Goal: Task Accomplishment & Management: Complete application form

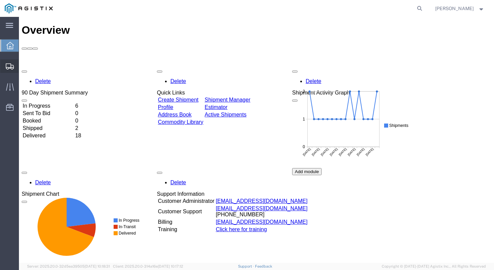
click at [0, 0] on span "Create Shipment" at bounding box center [0, 0] width 0 height 0
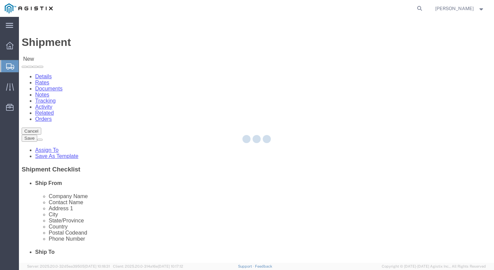
select select
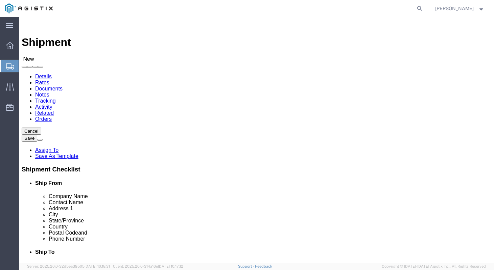
drag, startPoint x: 115, startPoint y: 116, endPoint x: 96, endPoint y: 99, distance: 25.4
click select "Select [PERSON_NAME] Manufacturing PG&E"
select select "9596"
click select "Select [PERSON_NAME] Manufacturing PG&E"
select select
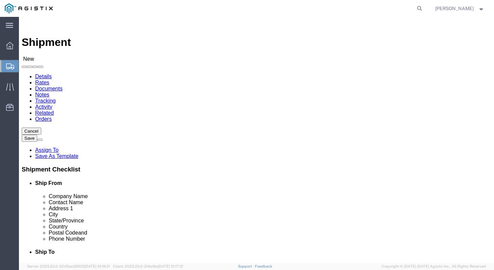
select select
click select "Select All Others [GEOGRAPHIC_DATA] [GEOGRAPHIC_DATA] [GEOGRAPHIC_DATA] [GEOGRA…"
select select "23082"
click select "Select All Others [GEOGRAPHIC_DATA] [GEOGRAPHIC_DATA] [GEOGRAPHIC_DATA] [GEOGRA…"
drag, startPoint x: 89, startPoint y: 173, endPoint x: 89, endPoint y: 178, distance: 4.7
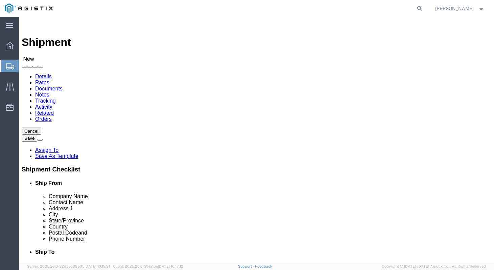
click div "Location My Profile Location (OBSOLETE) [PERSON_NAME] SC - GC TRAILER (OBSOLETE…"
click input "text"
type input "k"
type input "[PERSON_NAME] MANUFACTURING"
type input "[PERSON_NAME]"
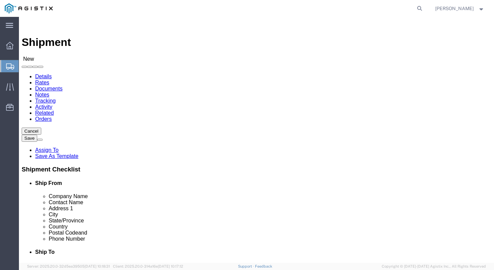
click div "Location My Profile Location (OBSOLETE) [PERSON_NAME] SC - GC TRAILER (OBSOLETE…"
click input "1324"
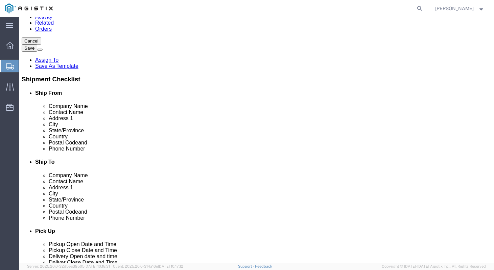
scroll to position [95, 0]
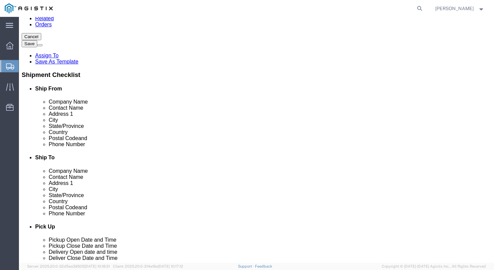
type input "[STREET_ADDRESS]"
type input "[GEOGRAPHIC_DATA]"
type input "M"
type input "MI"
type input "48706"
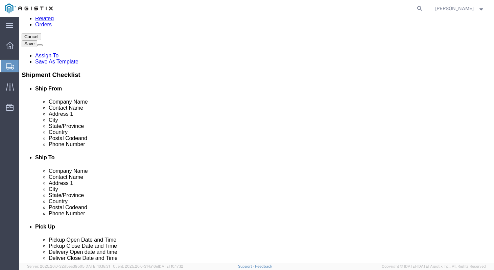
type input "9896860350"
click label "State/Province"
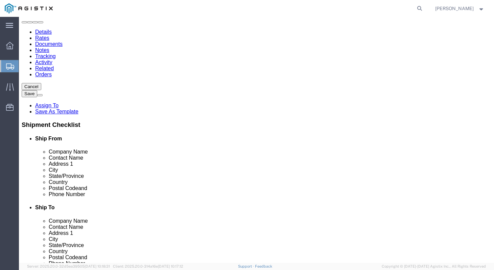
scroll to position [0, 0]
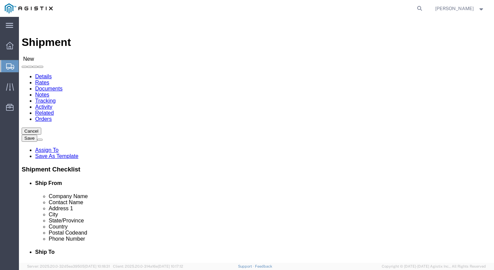
click input "text"
type input "MROIS"
type input "PACIFIC GAS & ELE"
type input "[STREET_ADDRESS][PERSON_NAME]"
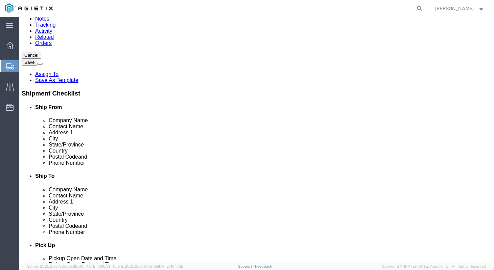
scroll to position [77, 0]
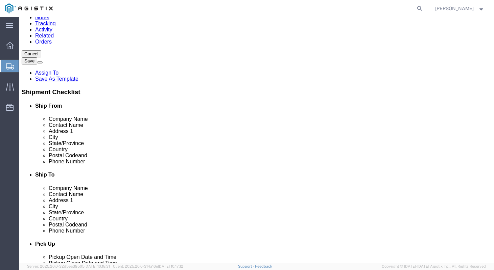
type input "STOCKTON"
type input "C"
type input "CA"
type input "95204"
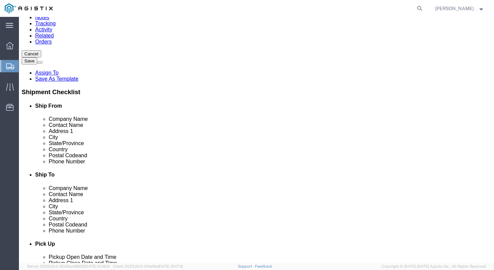
type input "7077478420"
click label "City"
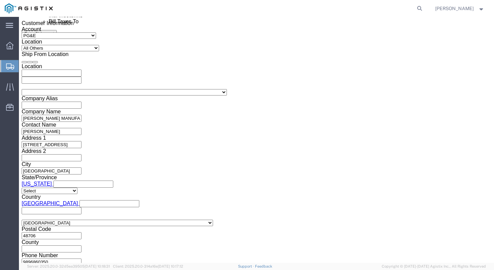
click div "Pickup Start Date Pickup Start Time Pickup Open Date and Time [DATE] 12:00 PM"
click div "[DATE] 12:00 PM"
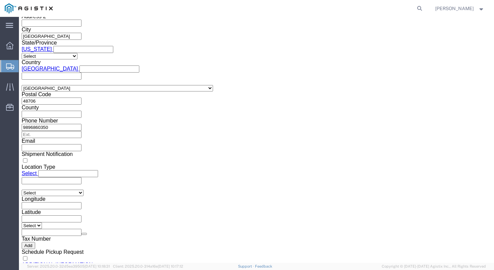
type input "4:00 PM"
click button "Apply"
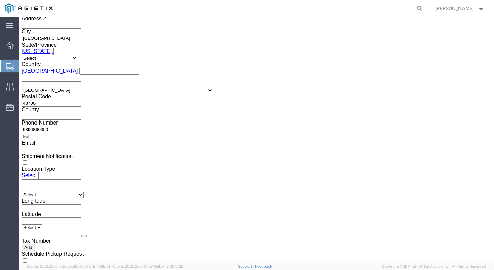
scroll to position [512, 0]
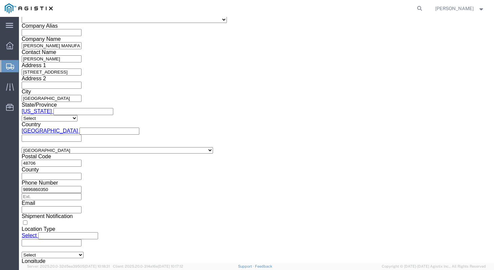
click div "[DATE] 5:00 PM"
type input "6:00 PM"
click button "Apply"
click div
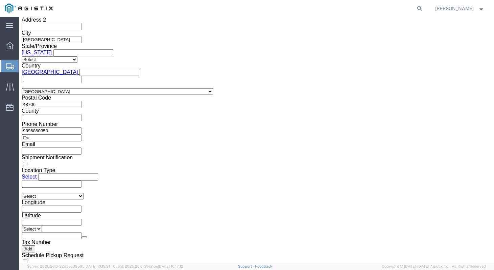
scroll to position [573, 0]
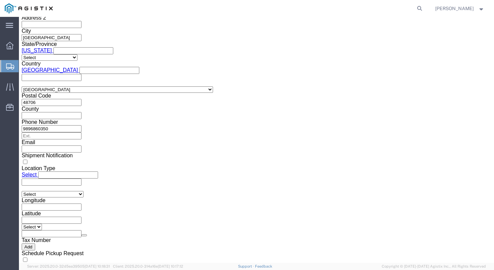
click input "7:00 PM"
type input "7:00 AM"
click button "Apply"
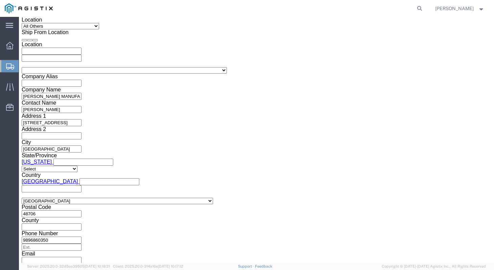
click div
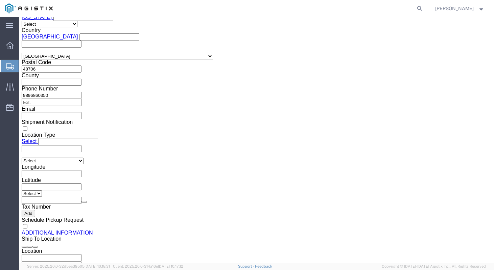
type input "4:00 PM"
click button "Apply"
click button "Continue"
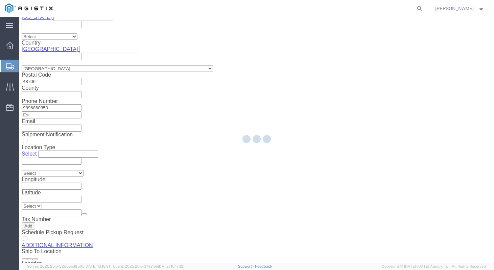
select select "PURCHORD"
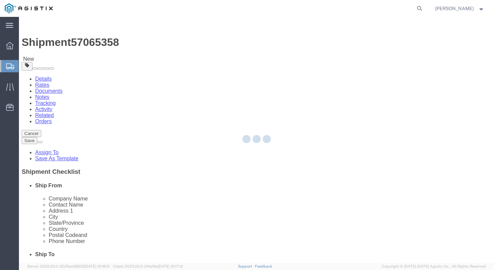
select select "CBOX"
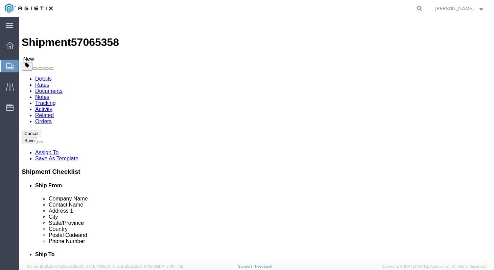
click select "Select Bulk Bundle(s) Cardboard Box(es) Carton(s) Crate(s) Drum(s) (Fiberboard)…"
click input "text"
type input "8"
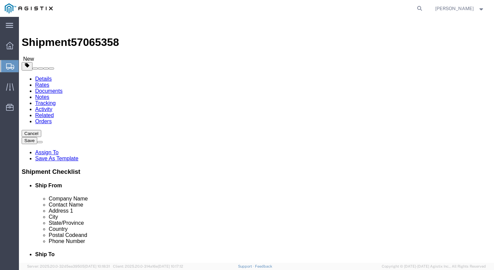
type input "8"
type input "31"
drag, startPoint x: 77, startPoint y: 143, endPoint x: 59, endPoint y: 141, distance: 18.7
click input "1"
type input "="
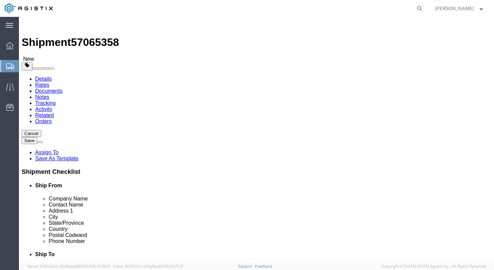
type input "2"
click div "Package Type Select Bulk Bundle(s) Cardboard Box(es) Carton(s) Crate(s) Drum(s)…"
click link "Add Content"
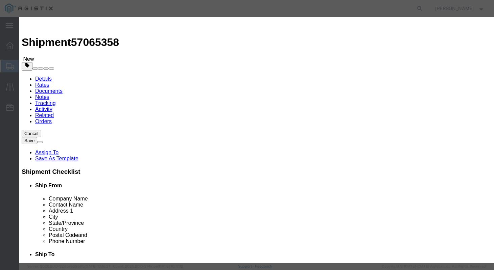
click input "text"
type input "STEEL FLANGES"
type input "2"
click input "text"
type input "374.60"
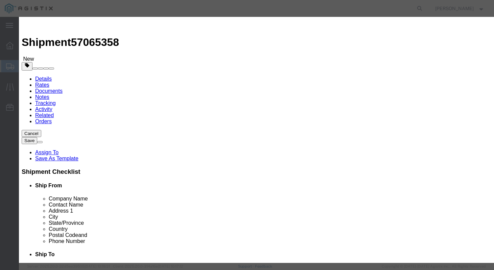
click select "Select 50 55 60 65 70 85 92.5 100 125 175 250 300 400"
select select "50"
click select "Select 50 55 60 65 70 85 92.5 100 125 175 250 300 400"
click div "Description Commodity Category Select Country Of Origin Select [GEOGRAPHIC_DATA…"
click button "Save & Close"
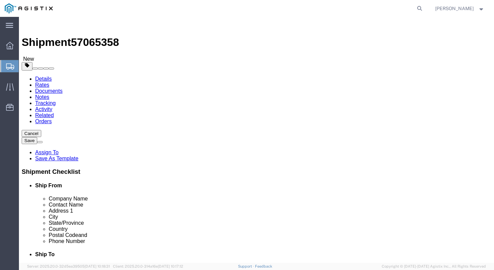
drag, startPoint x: 65, startPoint y: 167, endPoint x: 34, endPoint y: 160, distance: 31.7
click div "Weight 31 Select kgs lbs Ship. t°"
type input "61"
click div "Previous Continue"
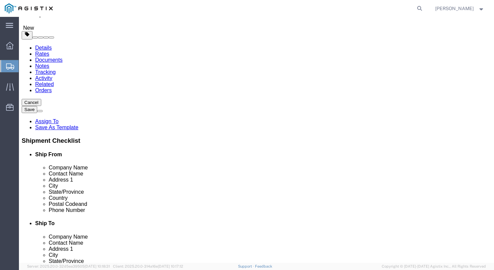
scroll to position [37, 0]
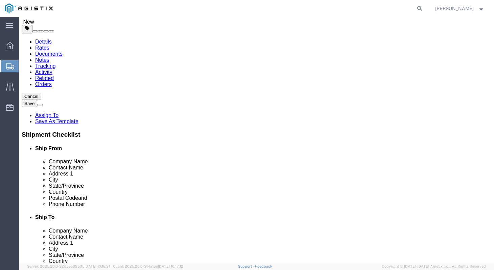
click select "Select Bulk Bundle(s) Cardboard Box(es) Carton(s) Crate(s) Drum(s) (Fiberboard)…"
click div "Previous Continue"
click button "Rate Shipment"
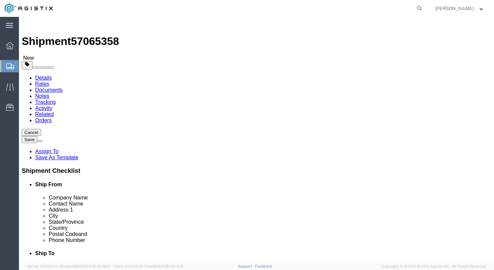
scroll to position [0, 0]
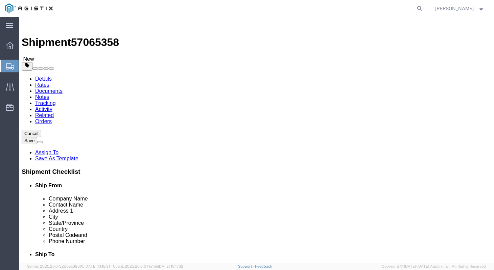
click link "Shipment Information"
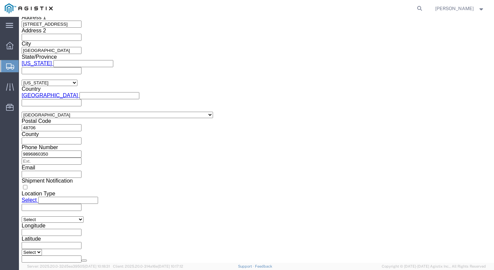
scroll to position [553, 0]
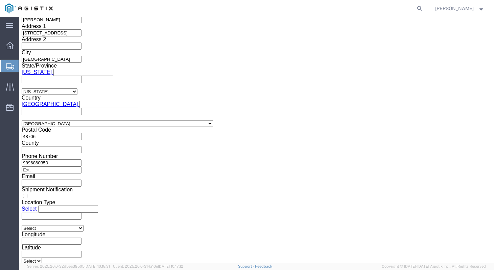
click input "text"
type input "3501422754"
click button "Continue"
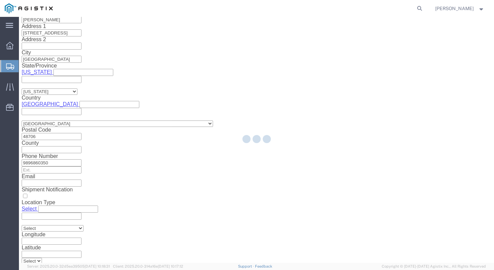
scroll to position [0, 0]
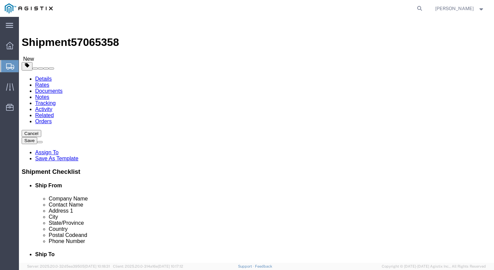
click button "Rate Shipment"
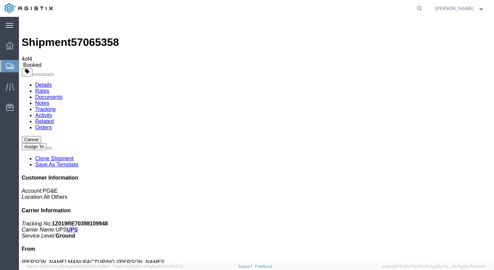
drag, startPoint x: 59, startPoint y: 127, endPoint x: 365, endPoint y: 236, distance: 325.1
